Goal: Find specific page/section: Find specific page/section

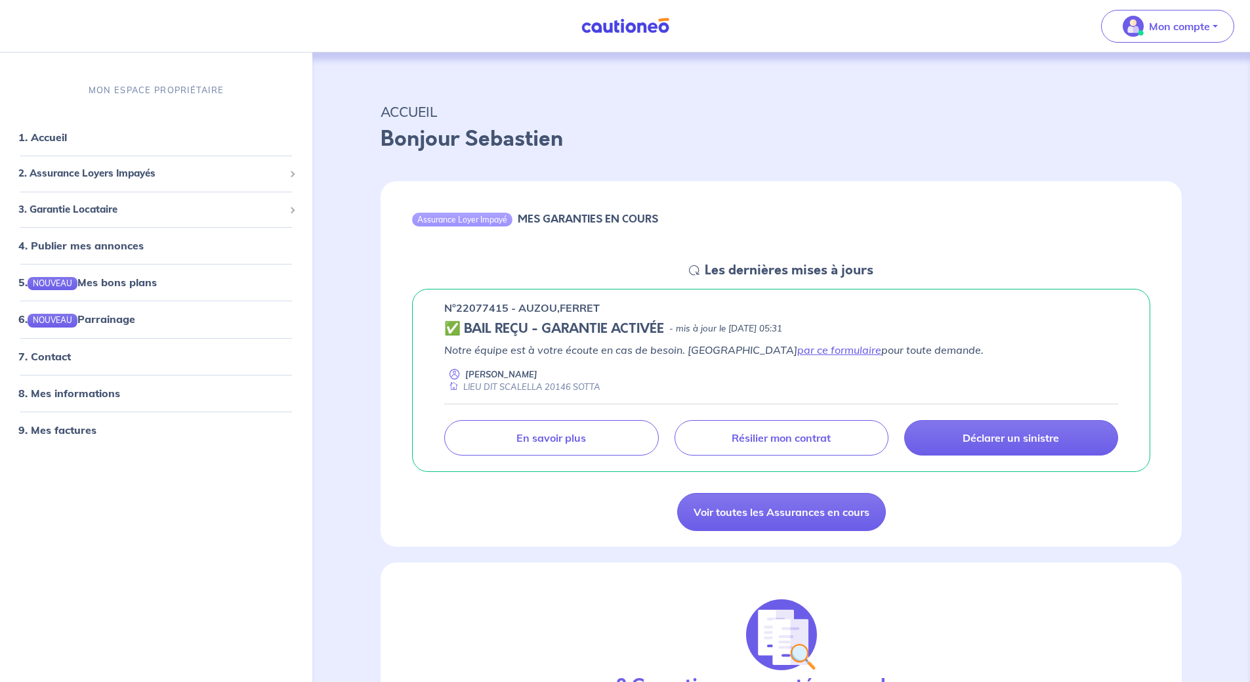
click at [583, 331] on h5 "✅ BAIL REÇU - GARANTIE ACTIVÉE" at bounding box center [554, 329] width 220 height 16
click at [582, 327] on h5 "✅ BAIL REÇU - GARANTIE ACTIVÉE" at bounding box center [554, 329] width 220 height 16
click at [463, 336] on h5 "✅ BAIL REÇU - GARANTIE ACTIVÉE" at bounding box center [554, 329] width 220 height 16
click at [782, 434] on p "Résilier mon contrat" at bounding box center [781, 437] width 99 height 13
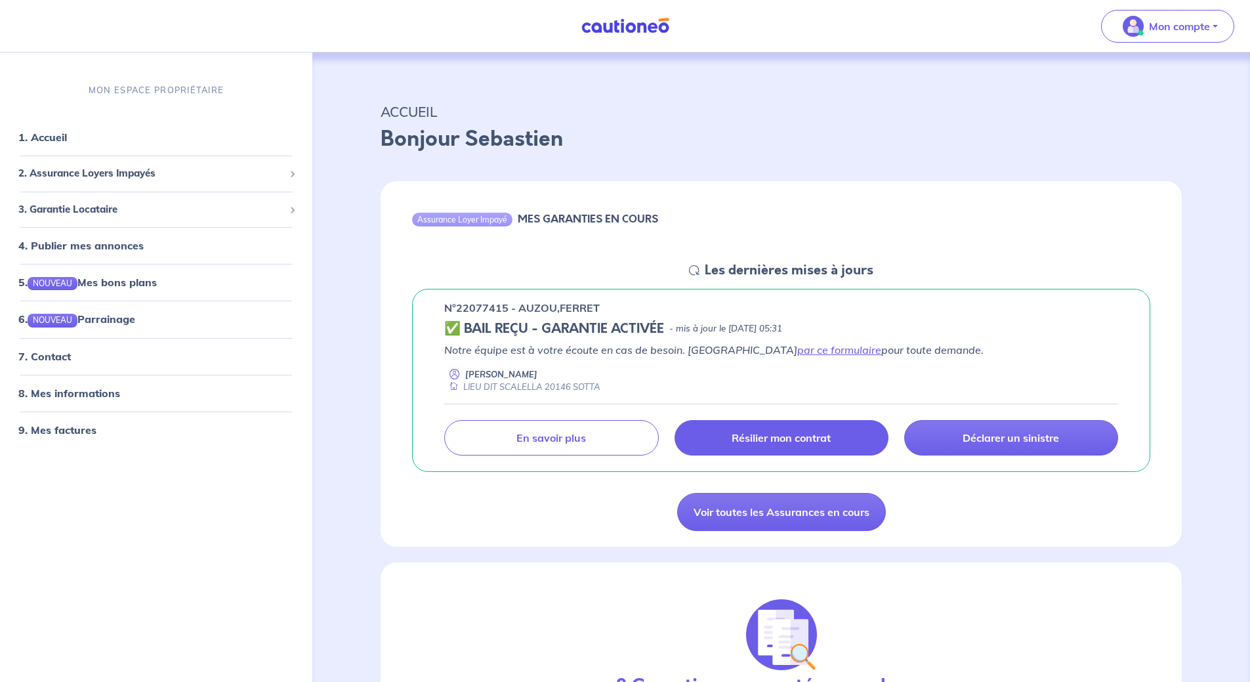
click at [774, 430] on link "Résilier mon contrat" at bounding box center [781, 437] width 214 height 35
click at [581, 318] on div "n°22077415 - AUZOU,FERRET ✅ BAIL REÇU - GARANTIE ACTIVÉE - mis à jour le [DATE]…" at bounding box center [781, 381] width 738 height 184
click at [529, 326] on h5 "✅ BAIL REÇU - GARANTIE ACTIVÉE" at bounding box center [554, 329] width 220 height 16
click at [460, 328] on h5 "✅ BAIL REÇU - GARANTIE ACTIVÉE" at bounding box center [554, 329] width 220 height 16
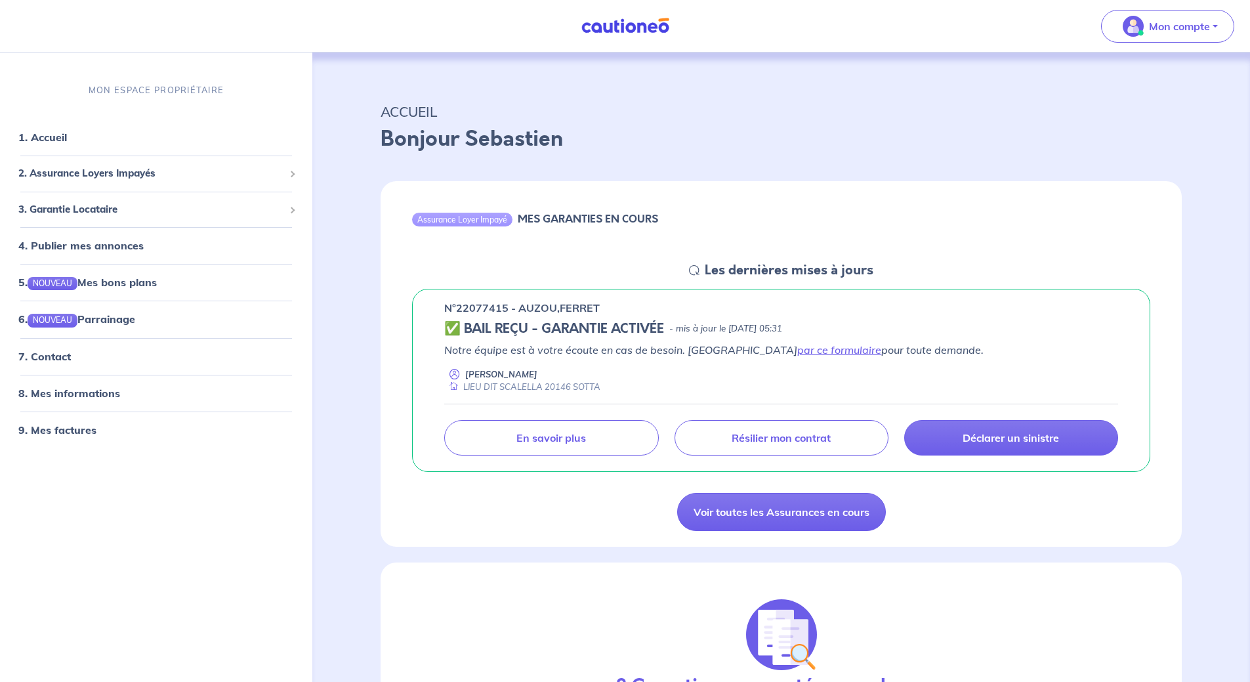
click at [448, 328] on h5 "✅ BAIL REÇU - GARANTIE ACTIVÉE" at bounding box center [554, 329] width 220 height 16
click at [495, 321] on h5 "✅ BAIL REÇU - GARANTIE ACTIVÉE" at bounding box center [554, 329] width 220 height 16
click at [734, 264] on h5 "Les dernières mises à jours" at bounding box center [789, 270] width 169 height 16
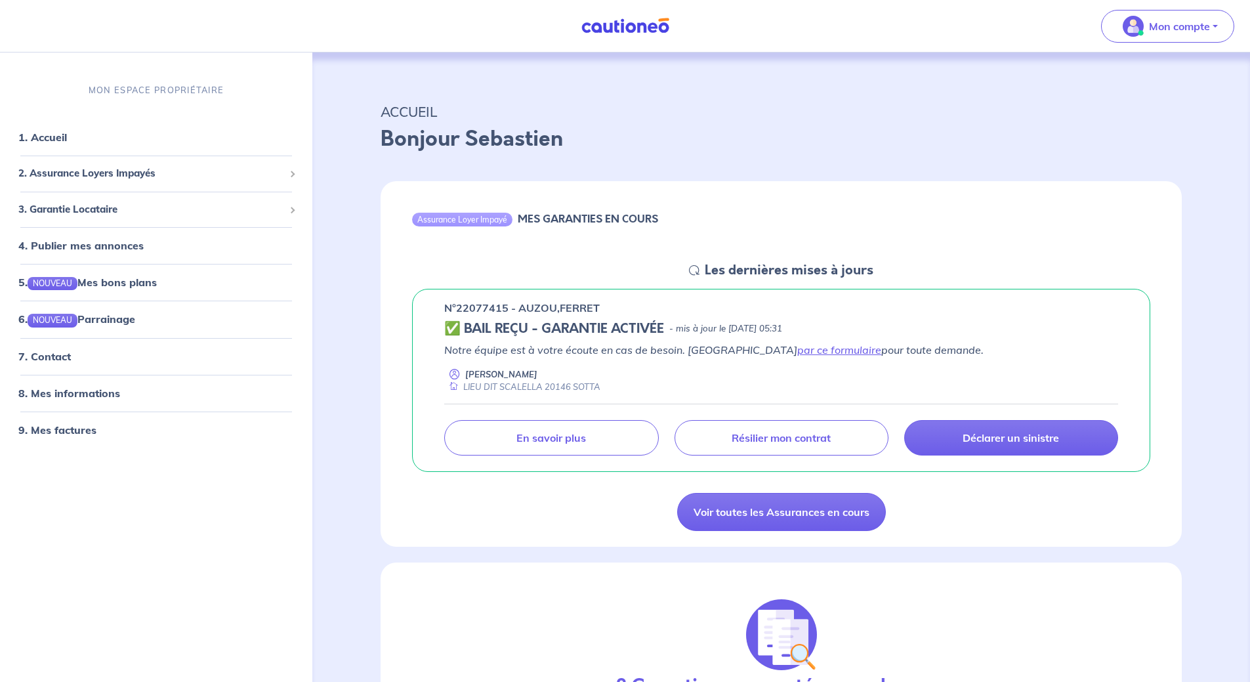
click at [694, 257] on div "Assurance Loyer Impayé MES GARANTIES EN COURS" at bounding box center [781, 221] width 801 height 81
click at [750, 507] on link "Voir toutes les Assurances en cours" at bounding box center [781, 512] width 209 height 38
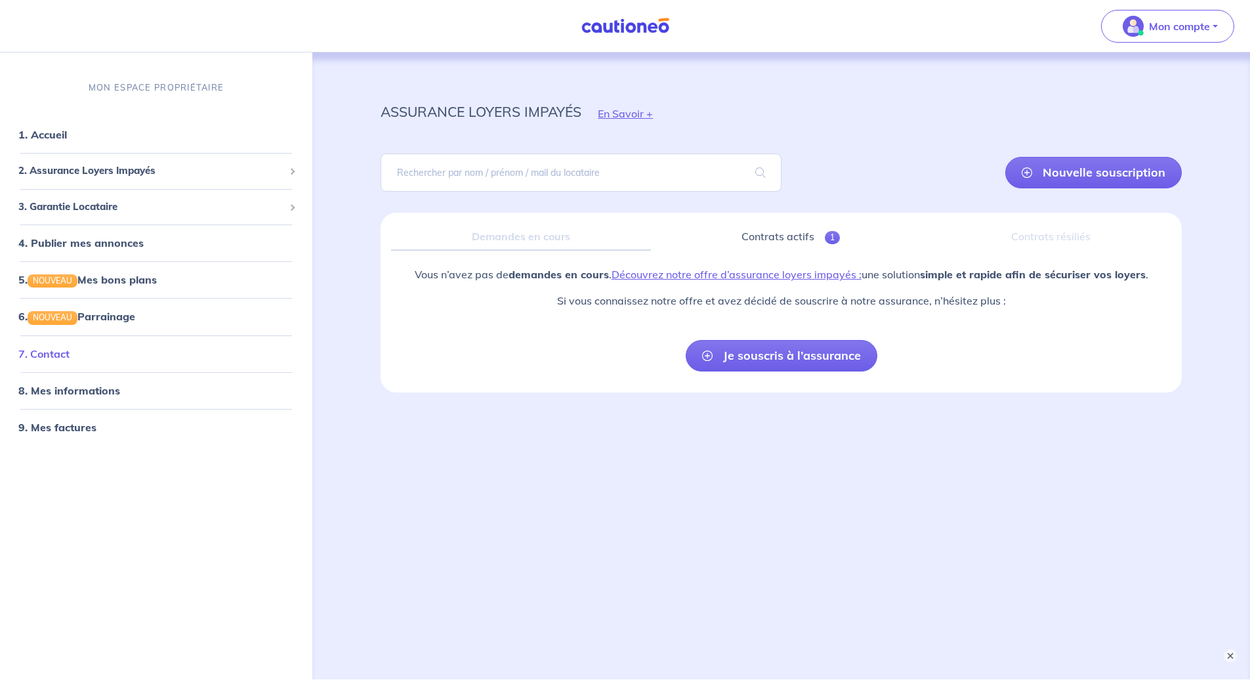
click at [45, 346] on link "7. Contact" at bounding box center [43, 352] width 51 height 13
